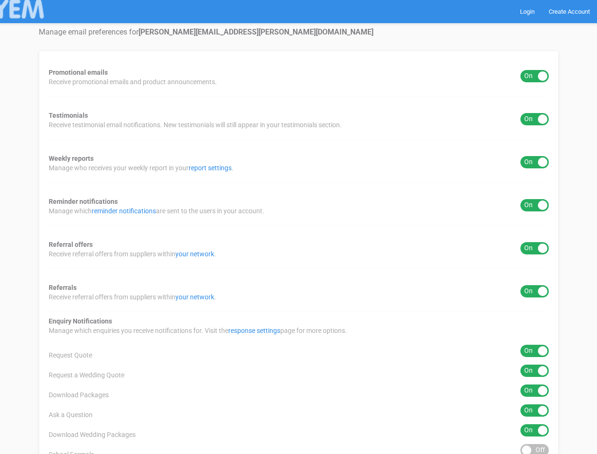
click at [298, 227] on div "Promotional emails ON OFF Receive promotional emails and product announcements.…" at bounding box center [299, 381] width 520 height 661
click at [535, 76] on div "ON OFF" at bounding box center [534, 76] width 28 height 12
click at [535, 119] on div "ON OFF" at bounding box center [534, 119] width 28 height 12
click at [535, 162] on div "ON OFF" at bounding box center [534, 162] width 28 height 12
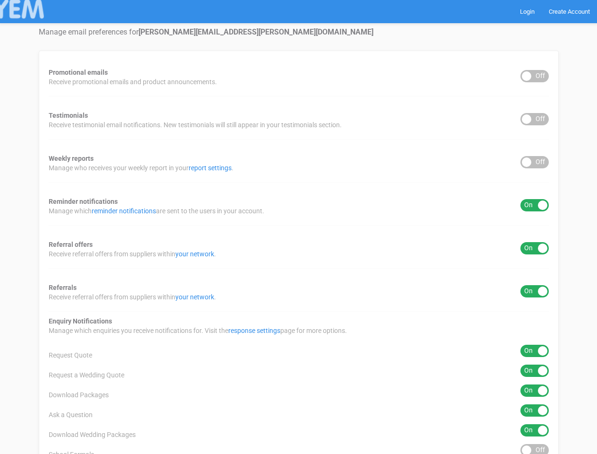
click at [535, 205] on div "ON OFF" at bounding box center [534, 205] width 28 height 12
click at [535, 248] on div "ON OFF" at bounding box center [534, 248] width 28 height 12
click at [535, 291] on div "ON OFF" at bounding box center [534, 291] width 28 height 12
click at [535, 351] on div "ON OFF" at bounding box center [534, 351] width 28 height 12
click at [535, 371] on div "ON OFF" at bounding box center [534, 370] width 28 height 12
